Goal: Task Accomplishment & Management: Manage account settings

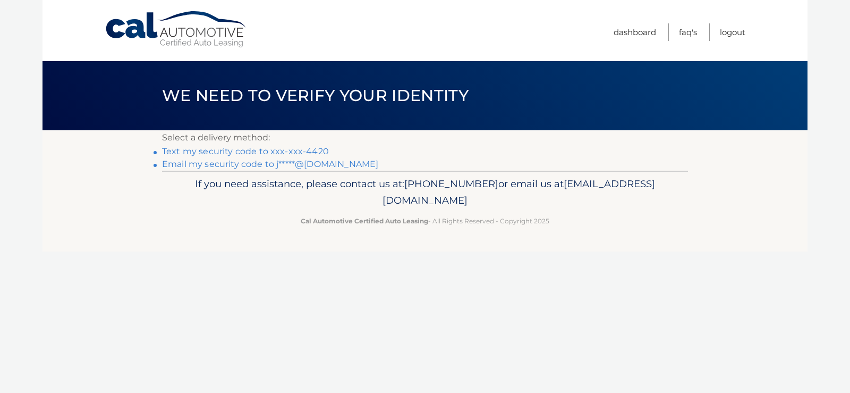
click at [318, 146] on li "Text my security code to xxx-xxx-4420" at bounding box center [425, 151] width 526 height 13
click at [315, 148] on link "Text my security code to xxx-xxx-4420" at bounding box center [245, 151] width 167 height 10
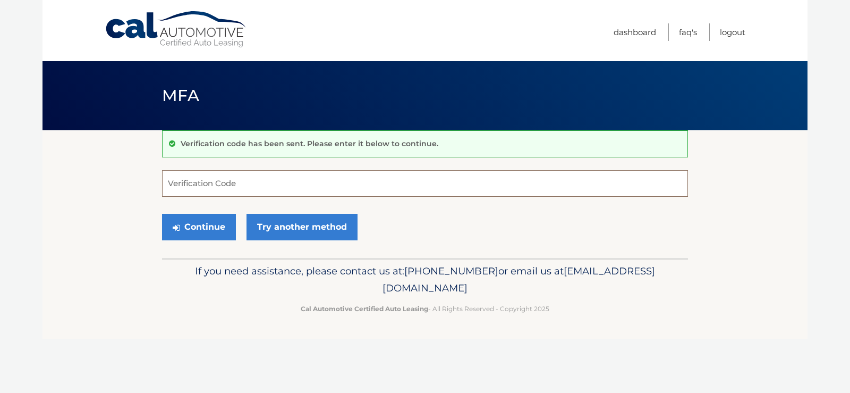
click at [226, 185] on input "Verification Code" at bounding box center [425, 183] width 526 height 27
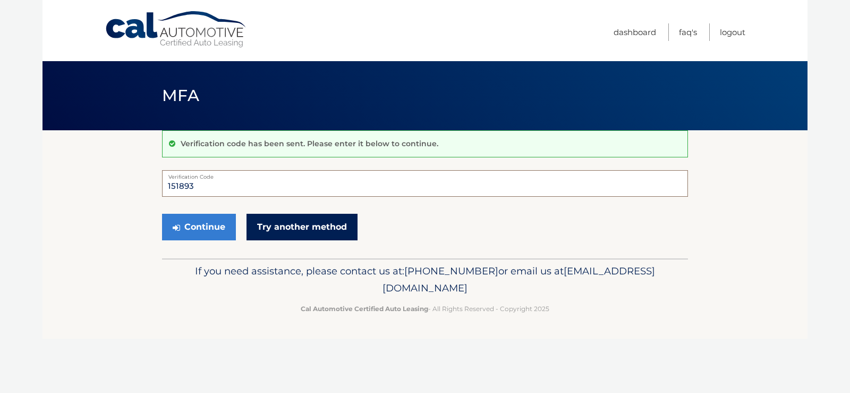
type input "151893"
click at [308, 231] on link "Try another method" at bounding box center [301, 227] width 111 height 27
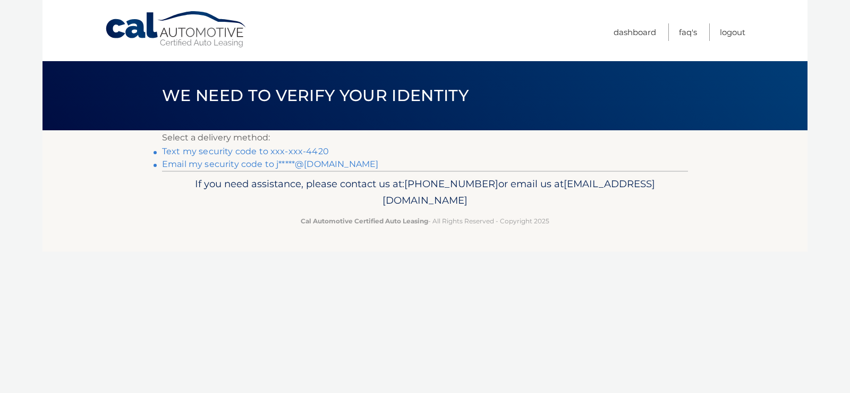
click at [316, 148] on link "Text my security code to xxx-xxx-4420" at bounding box center [245, 151] width 167 height 10
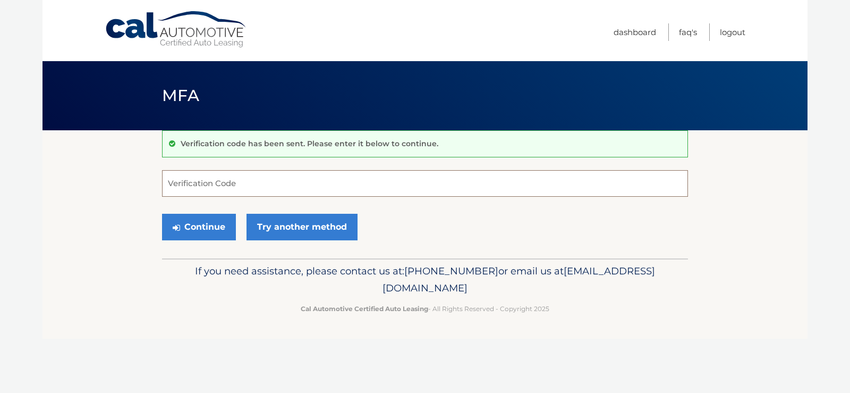
click at [282, 185] on input "Verification Code" at bounding box center [425, 183] width 526 height 27
type input "368895"
click at [193, 234] on button "Continue" at bounding box center [199, 227] width 74 height 27
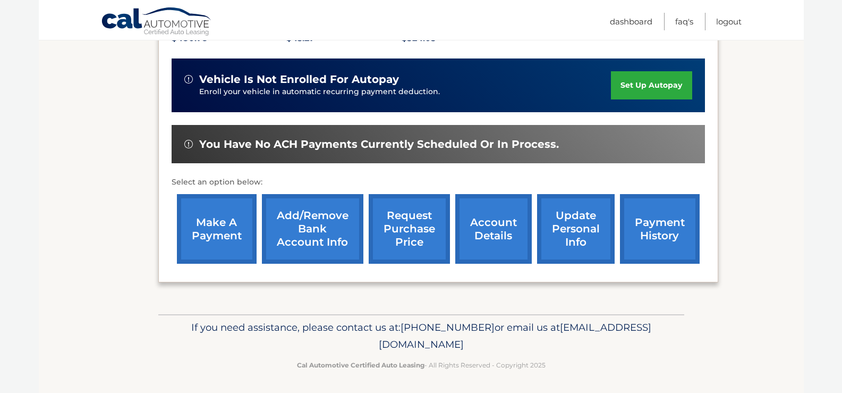
scroll to position [266, 0]
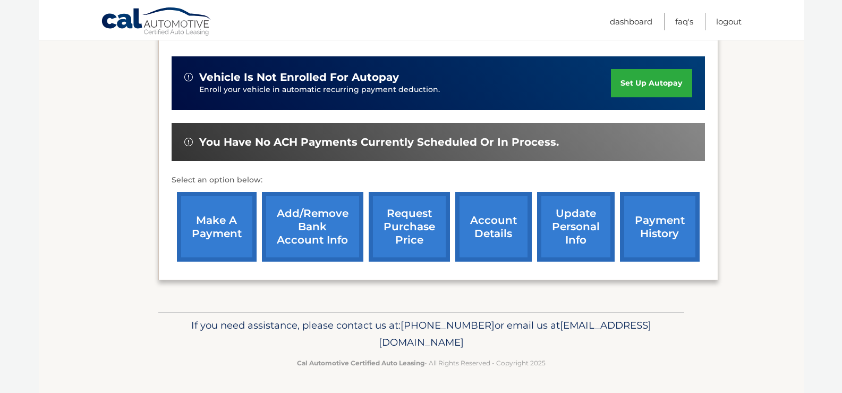
click at [189, 225] on link "make a payment" at bounding box center [217, 227] width 80 height 70
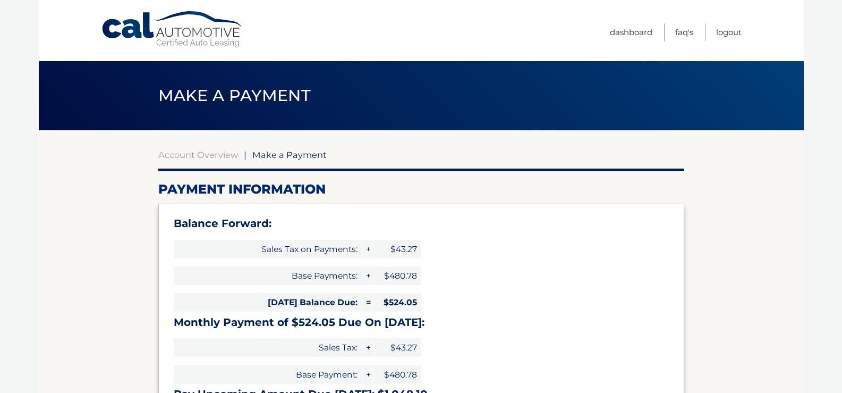
select select "ZTJkYTliNTAtN2M0Ny00MTNiLTk4NTQtYWJkZGI1NDAxOTA5"
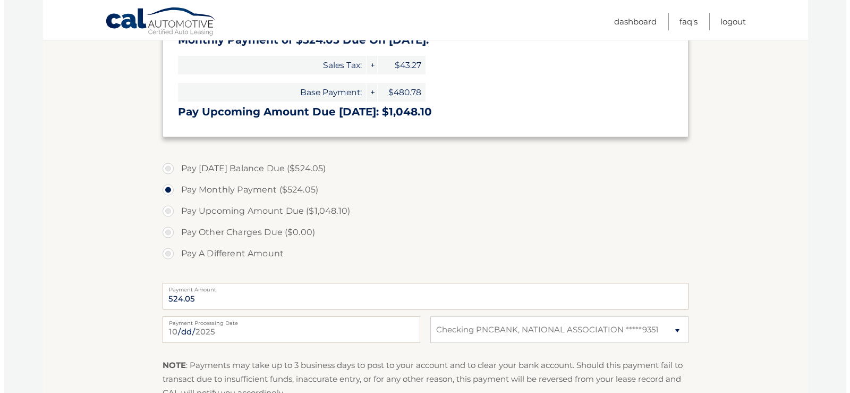
scroll to position [425, 0]
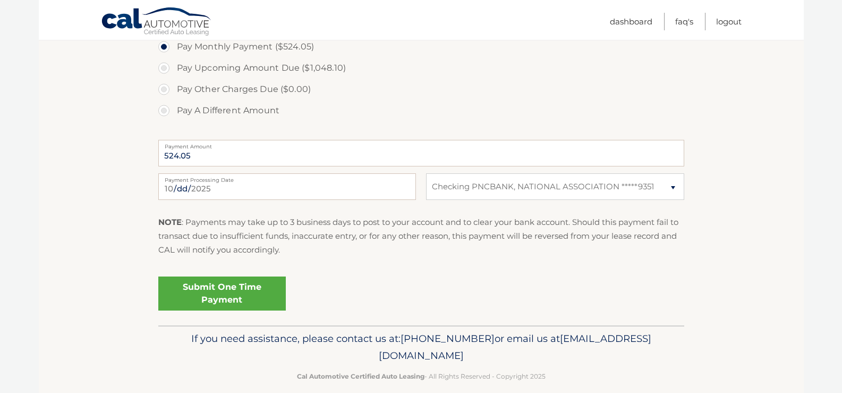
click at [216, 282] on link "Submit One Time Payment" at bounding box center [221, 293] width 127 height 34
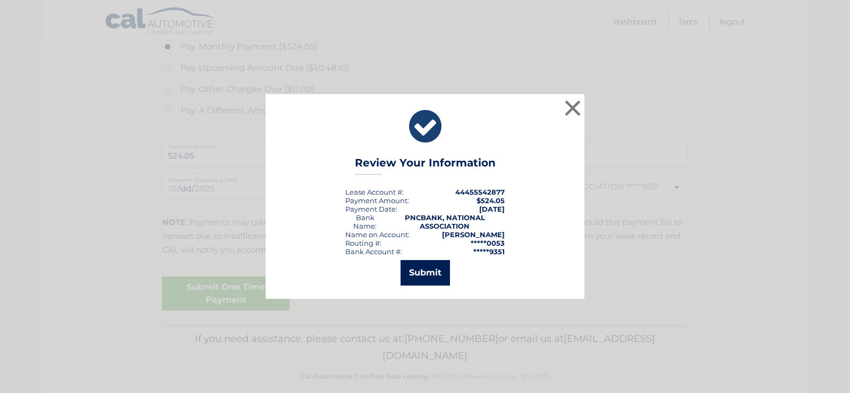
click at [417, 266] on button "Submit" at bounding box center [424, 272] width 49 height 25
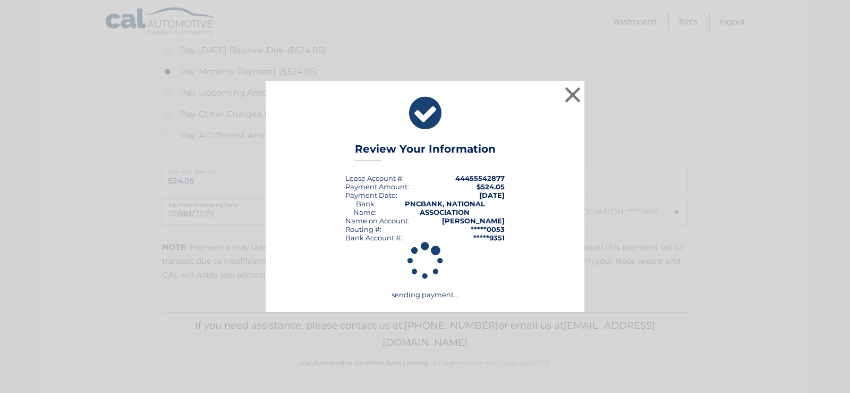
scroll to position [400, 0]
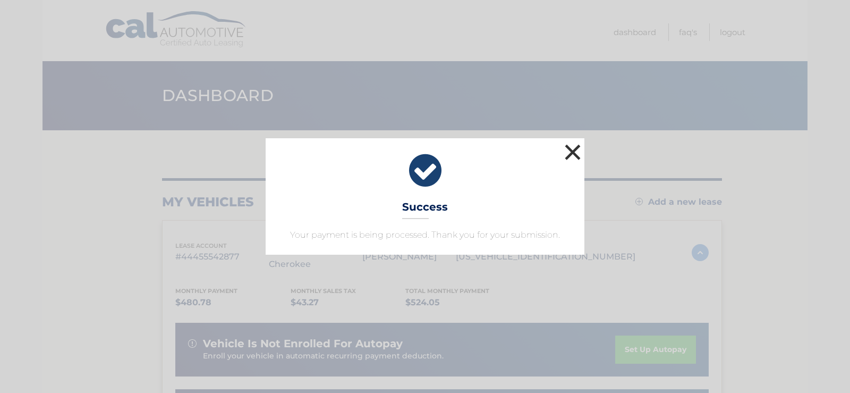
click at [573, 156] on button "×" at bounding box center [572, 151] width 21 height 21
